Goal: Task Accomplishment & Management: Manage account settings

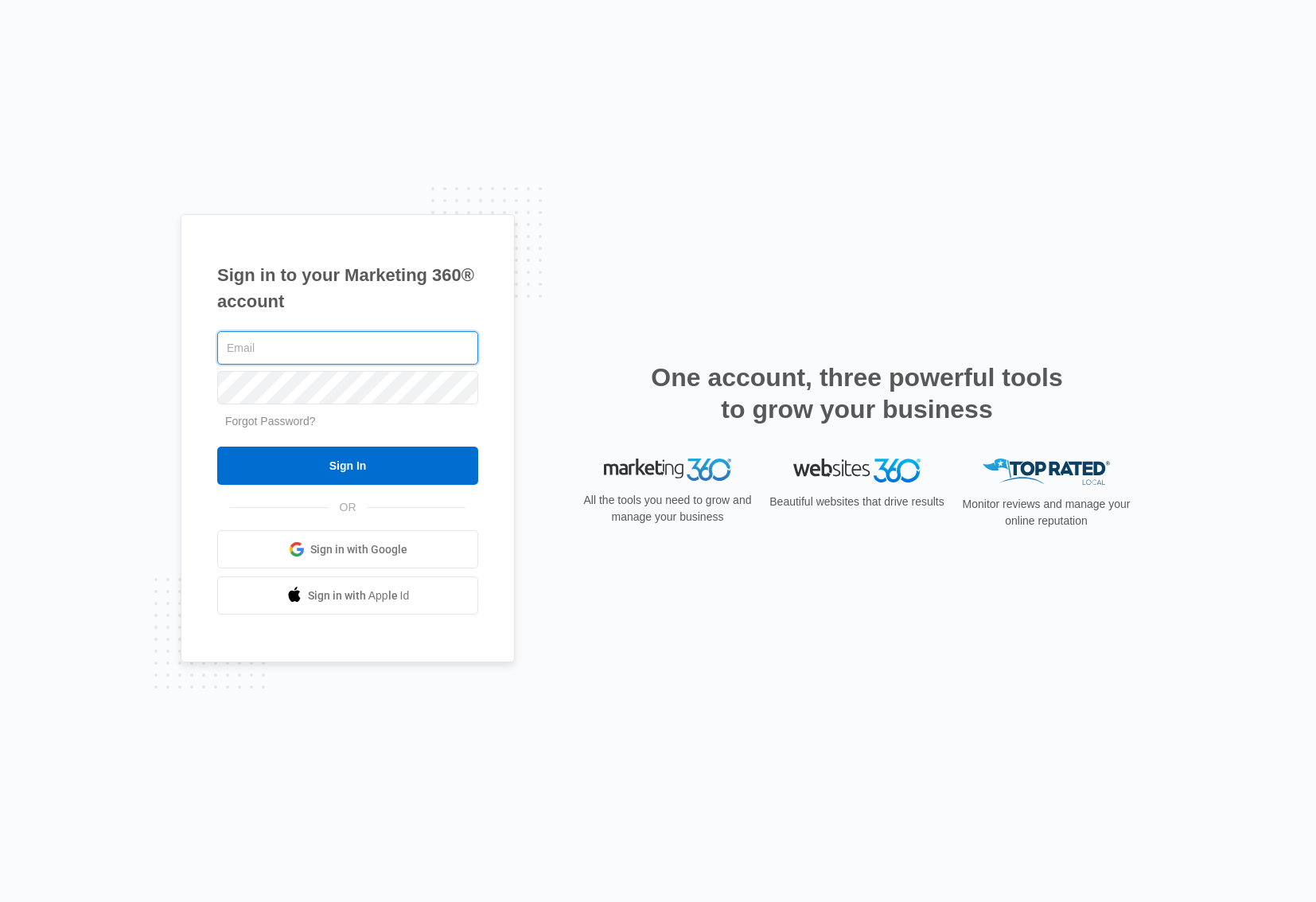
type input "[EMAIL_ADDRESS][DOMAIN_NAME]"
click at [347, 466] on input "Sign In" at bounding box center [347, 465] width 261 height 38
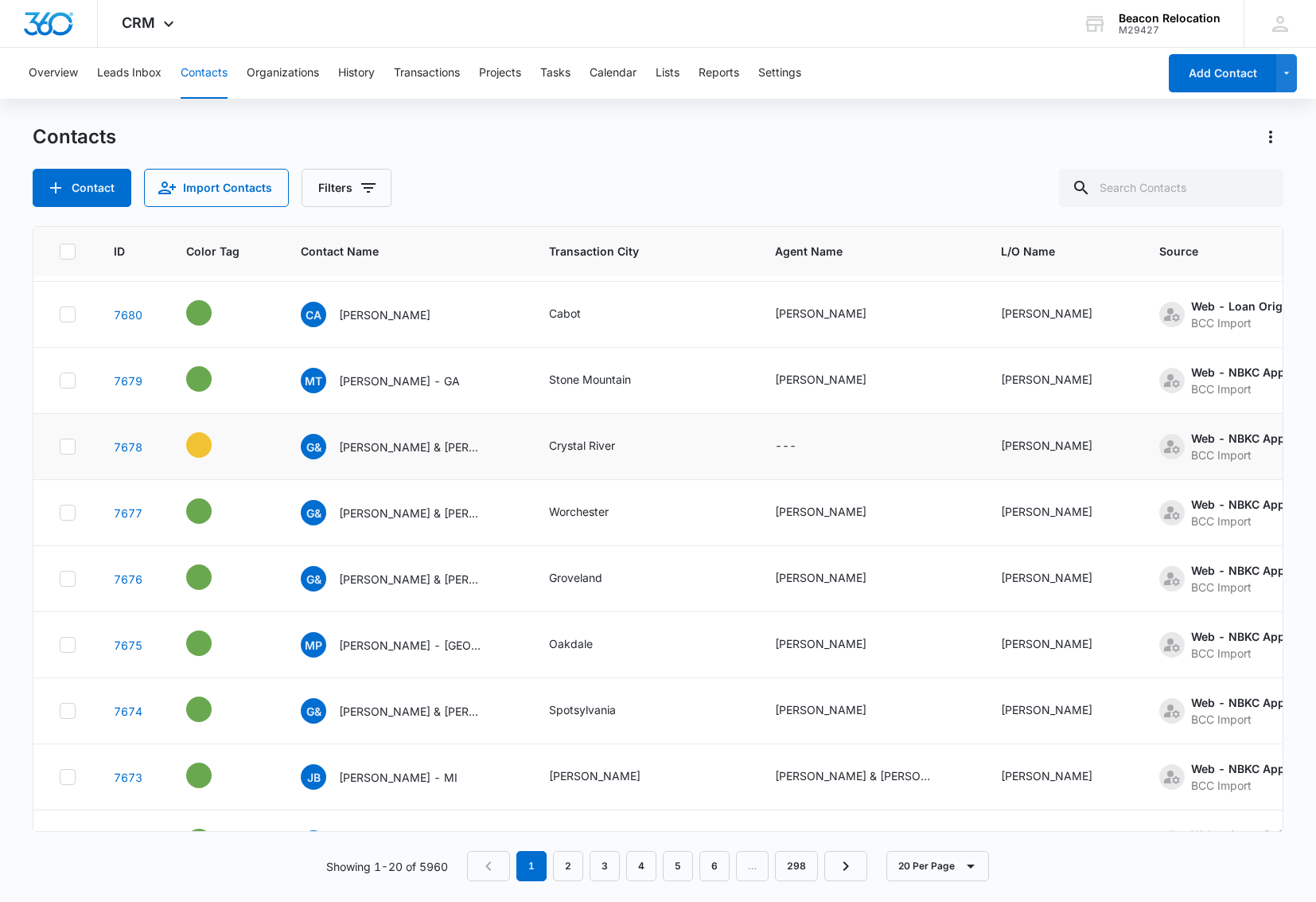
scroll to position [416, 0]
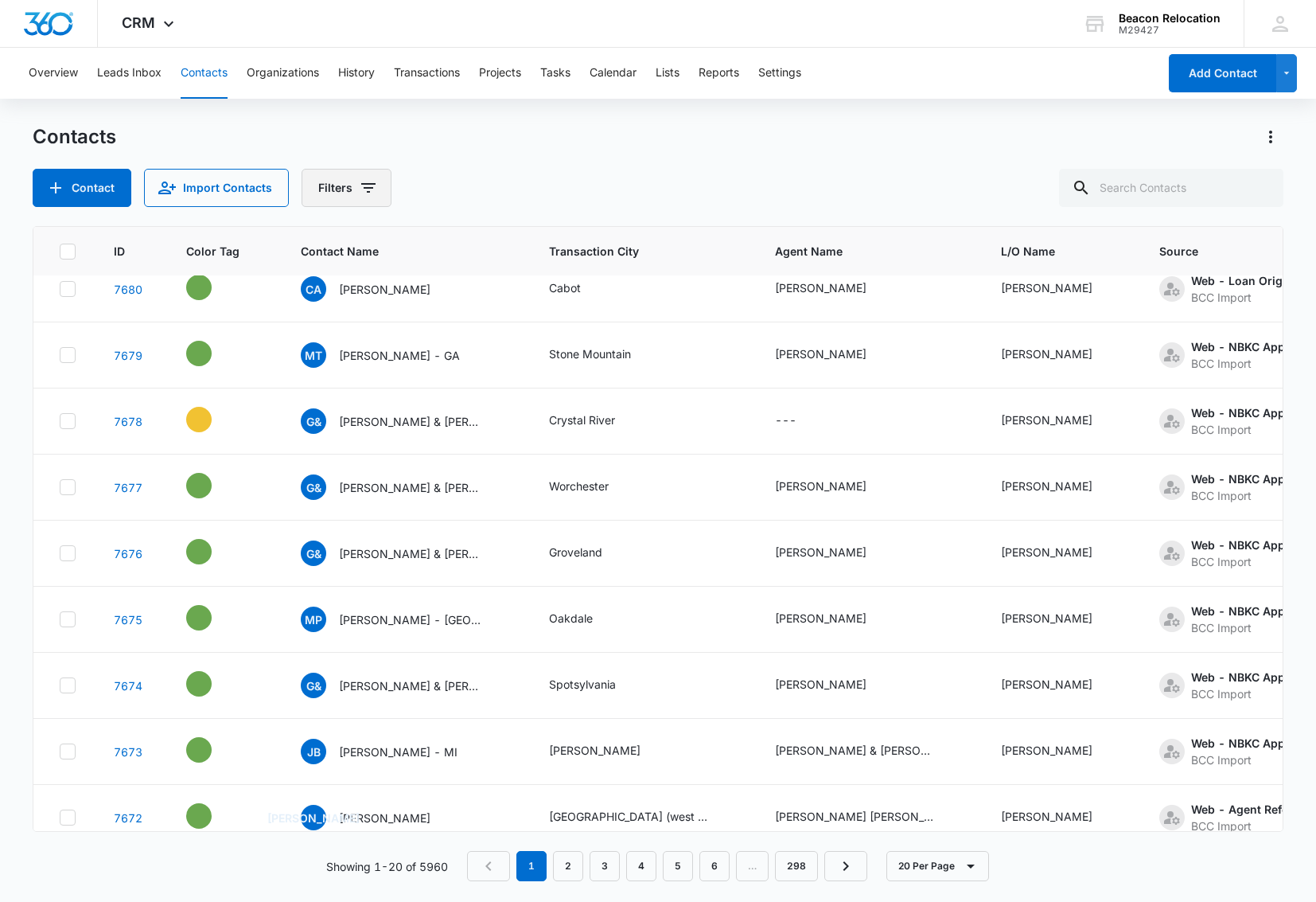
click at [376, 185] on button "Filters" at bounding box center [346, 188] width 90 height 38
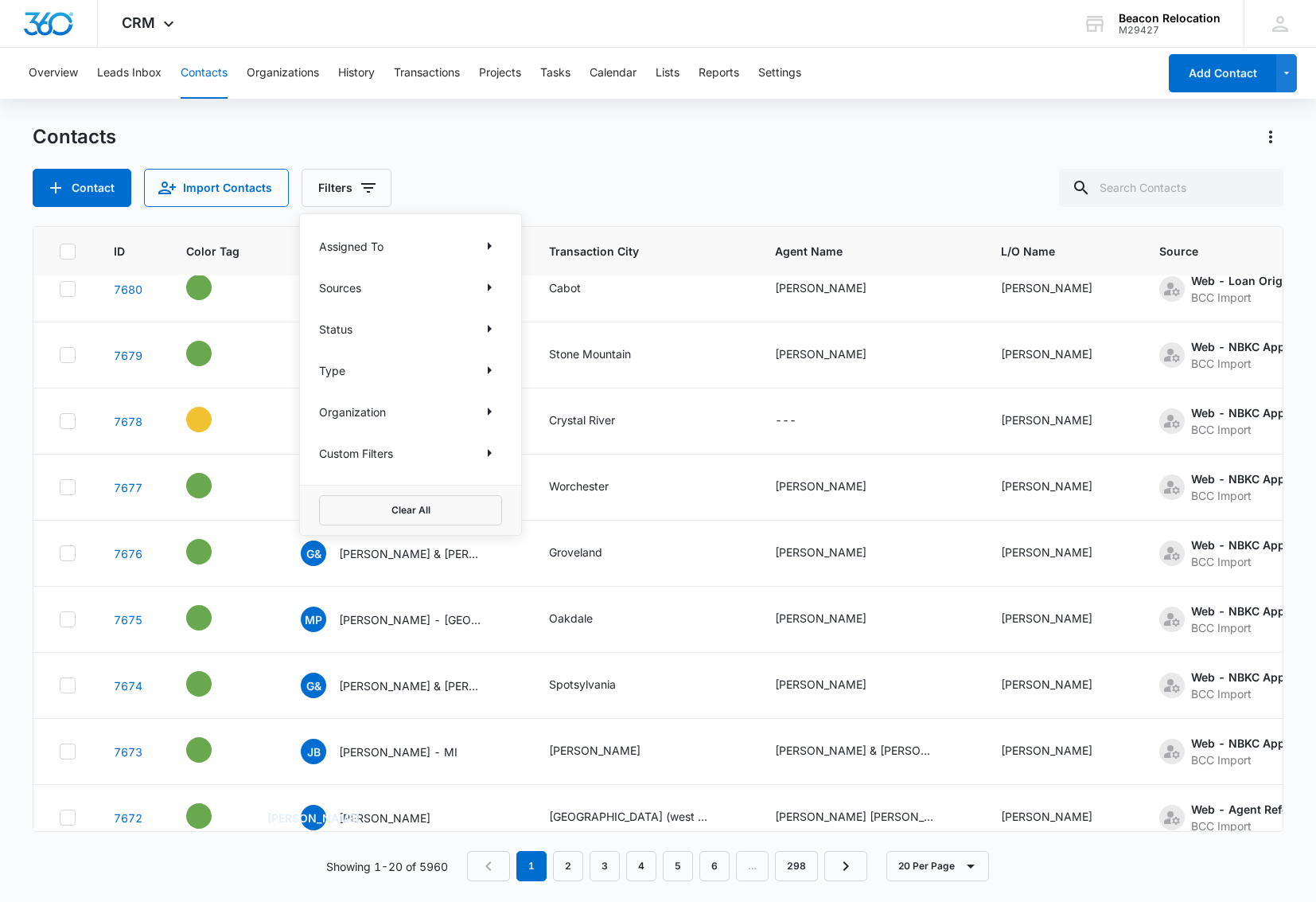
click at [387, 291] on div "Sources" at bounding box center [410, 288] width 183 height 26
click at [483, 287] on icon "Show Sources filters" at bounding box center [490, 288] width 19 height 19
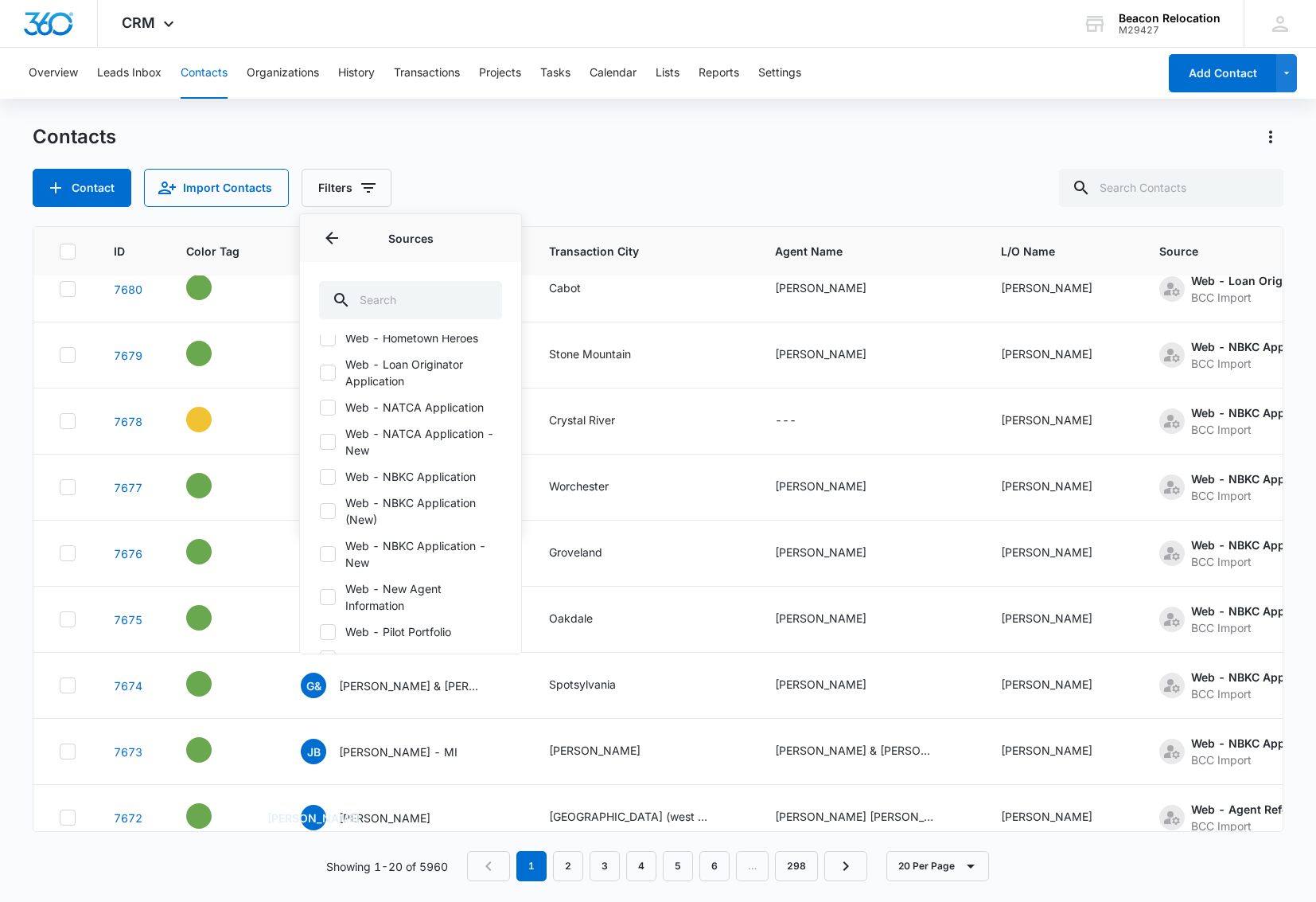
scroll to position [295, 0]
